Goal: Information Seeking & Learning: Find specific fact

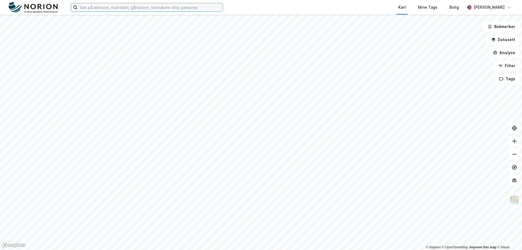
click at [185, 9] on input at bounding box center [149, 7] width 145 height 8
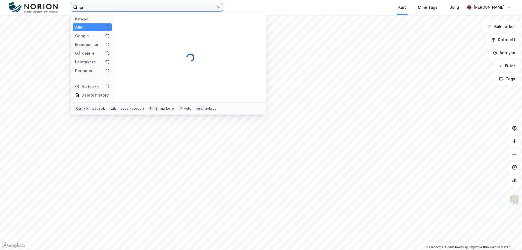
type input "p"
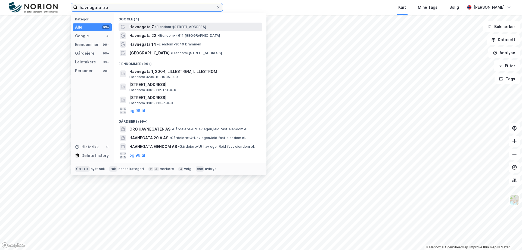
type input "havnegata tro"
click at [141, 28] on span "Havnegata 7" at bounding box center [141, 27] width 24 height 7
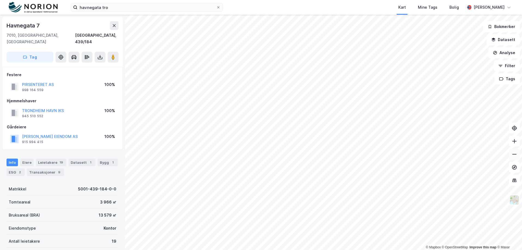
click at [513, 152] on icon at bounding box center [513, 153] width 5 height 5
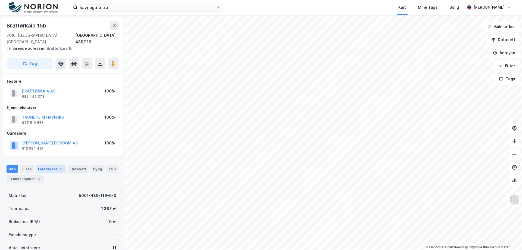
click at [48, 165] on div "Leietakere 11" at bounding box center [51, 169] width 30 height 8
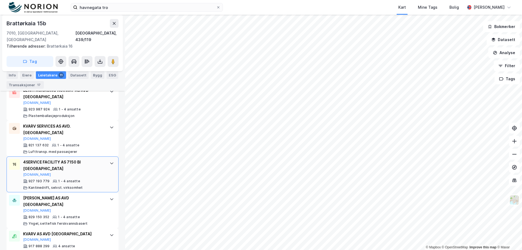
scroll to position [353, 0]
click at [62, 129] on div "KVARV SERVICES AS AVD. TRONDHEIM [DOMAIN_NAME] 821 137 632 1 - 4 ansatte Lufttr…" at bounding box center [63, 138] width 81 height 31
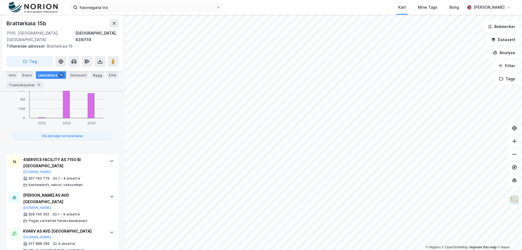
scroll to position [643, 0]
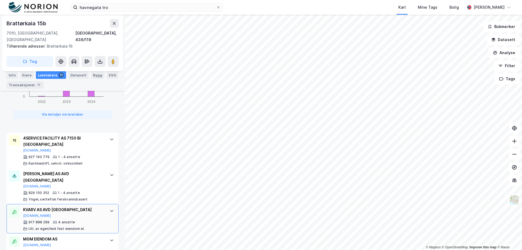
click at [35, 206] on div "KVARV AS AVD [GEOGRAPHIC_DATA]" at bounding box center [63, 209] width 81 height 7
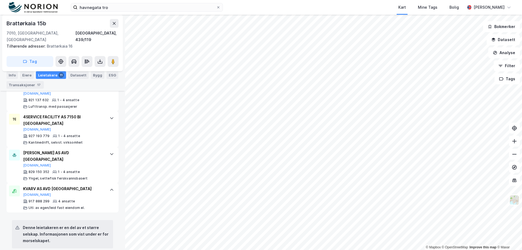
scroll to position [398, 0]
click at [28, 193] on button "[DOMAIN_NAME]" at bounding box center [37, 195] width 28 height 4
